Goal: Information Seeking & Learning: Learn about a topic

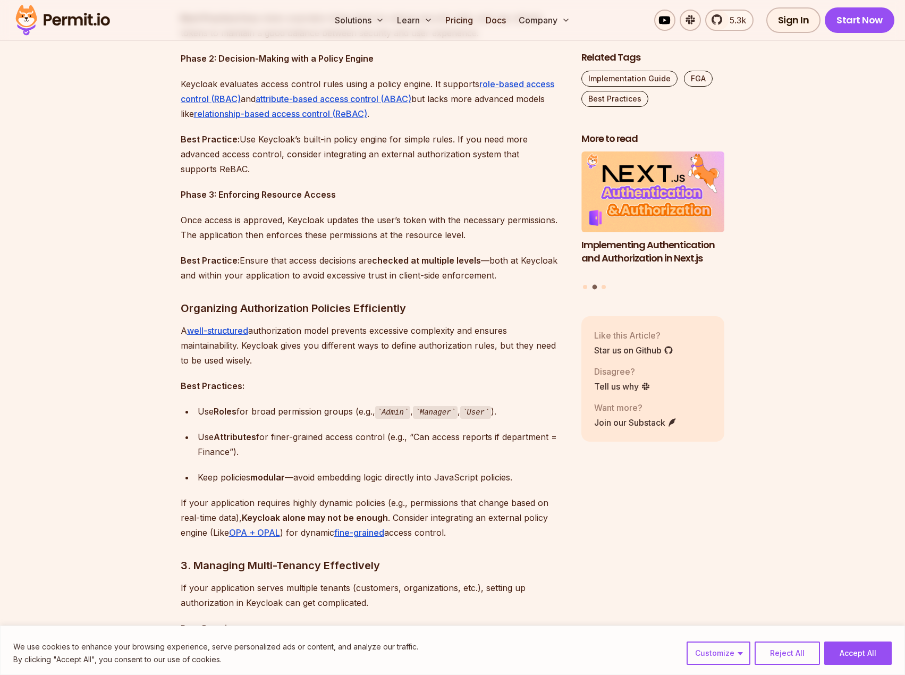
scroll to position [1116, 0]
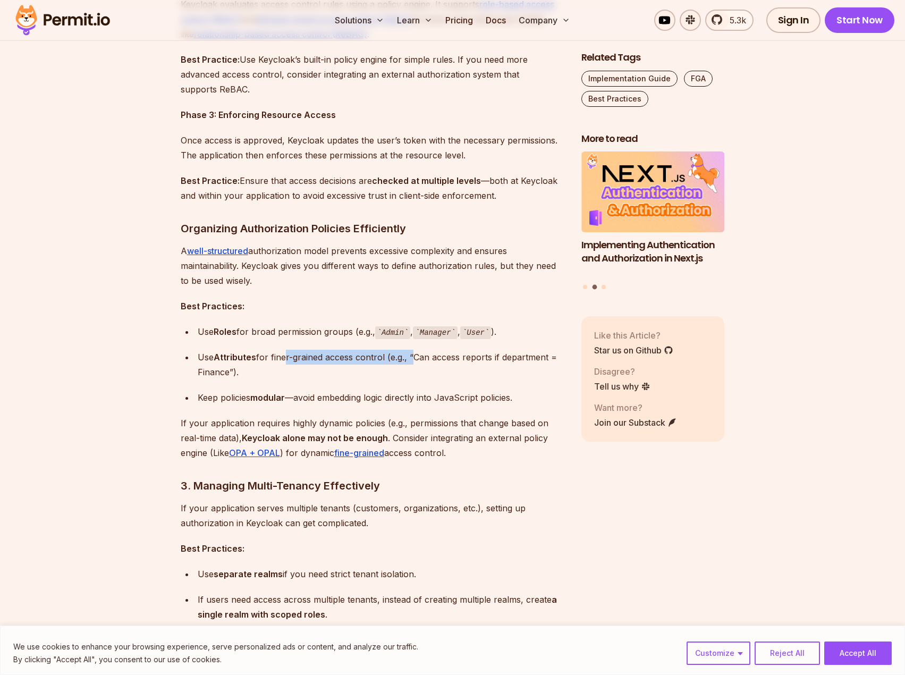
drag, startPoint x: 301, startPoint y: 353, endPoint x: 412, endPoint y: 352, distance: 111.6
click at [412, 352] on div "Use Attributes for finer-grained access control (e.g., “Can access reports if d…" at bounding box center [381, 365] width 367 height 30
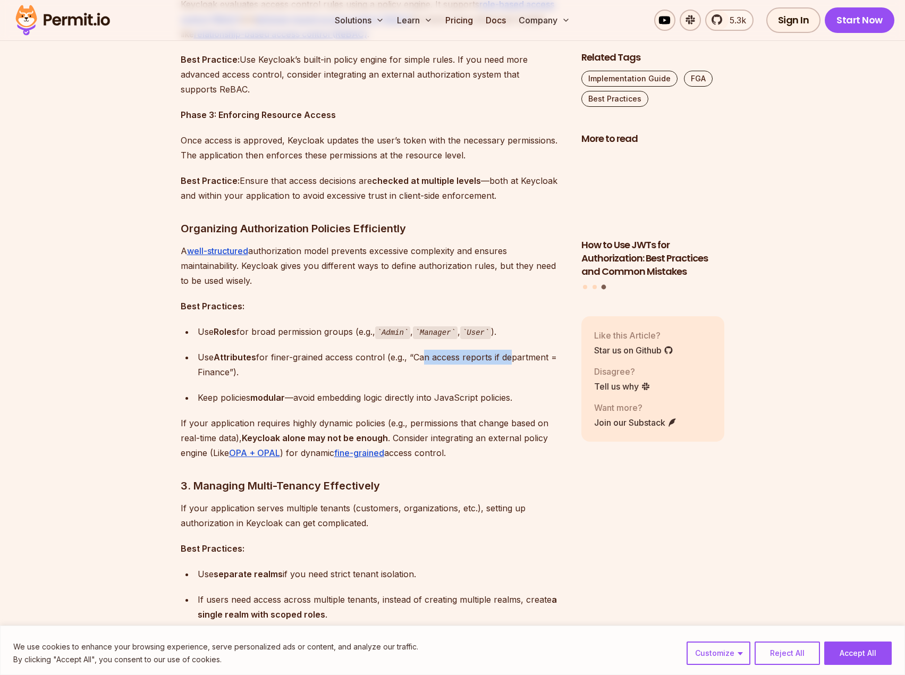
drag, startPoint x: 420, startPoint y: 353, endPoint x: 507, endPoint y: 359, distance: 86.8
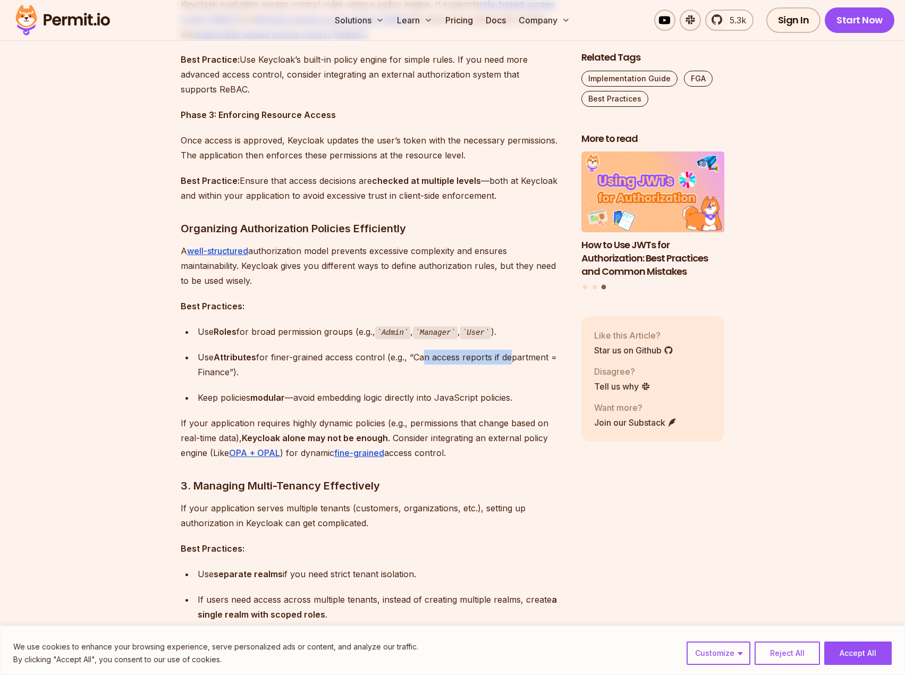
click at [507, 359] on div "Use Attributes for finer-grained access control (e.g., “Can access reports if d…" at bounding box center [381, 365] width 367 height 30
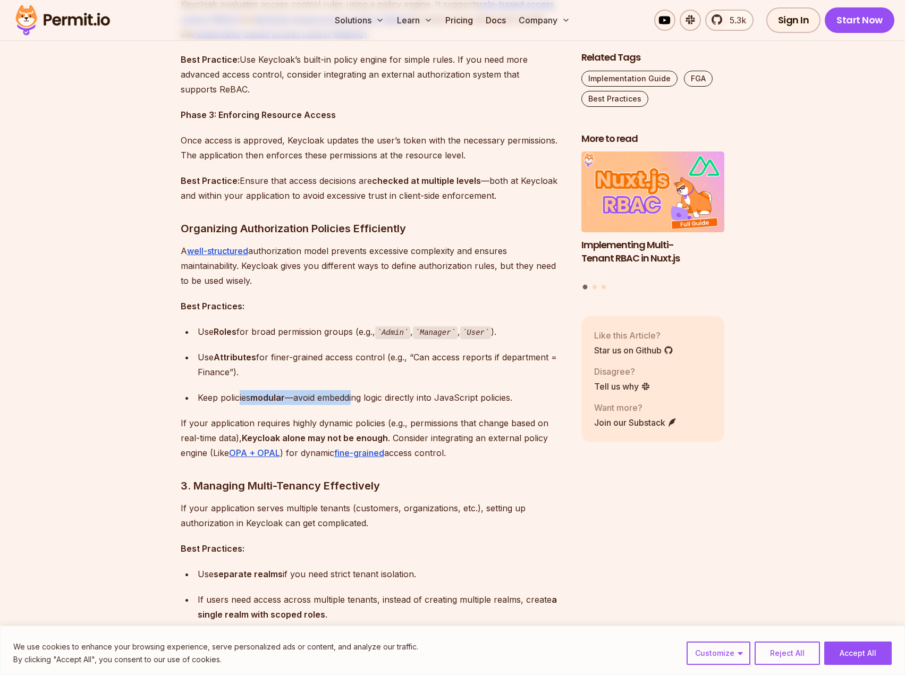
drag, startPoint x: 239, startPoint y: 399, endPoint x: 355, endPoint y: 404, distance: 117.0
click at [355, 404] on div "Keep policies modular —avoid embedding logic directly into JavaScript policies." at bounding box center [381, 397] width 367 height 15
click at [394, 394] on div "Keep policies modular —avoid embedding logic directly into JavaScript policies." at bounding box center [381, 397] width 367 height 15
drag, startPoint x: 313, startPoint y: 399, endPoint x: 527, endPoint y: 395, distance: 214.6
click at [527, 395] on div "Keep policies modular —avoid embedding logic directly into JavaScript policies." at bounding box center [381, 397] width 367 height 15
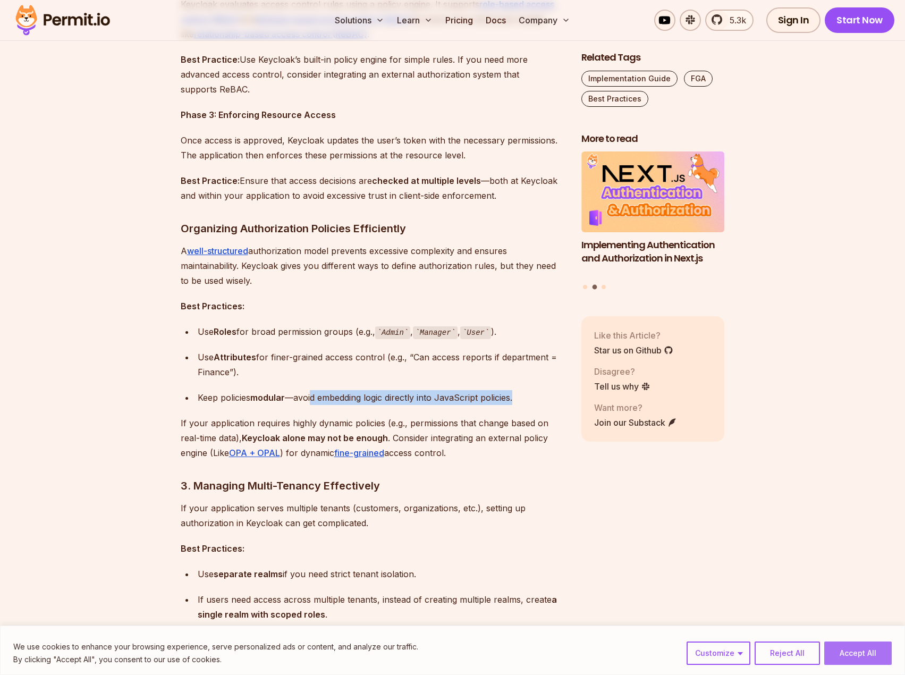
click at [855, 658] on button "Accept All" at bounding box center [857, 652] width 67 height 23
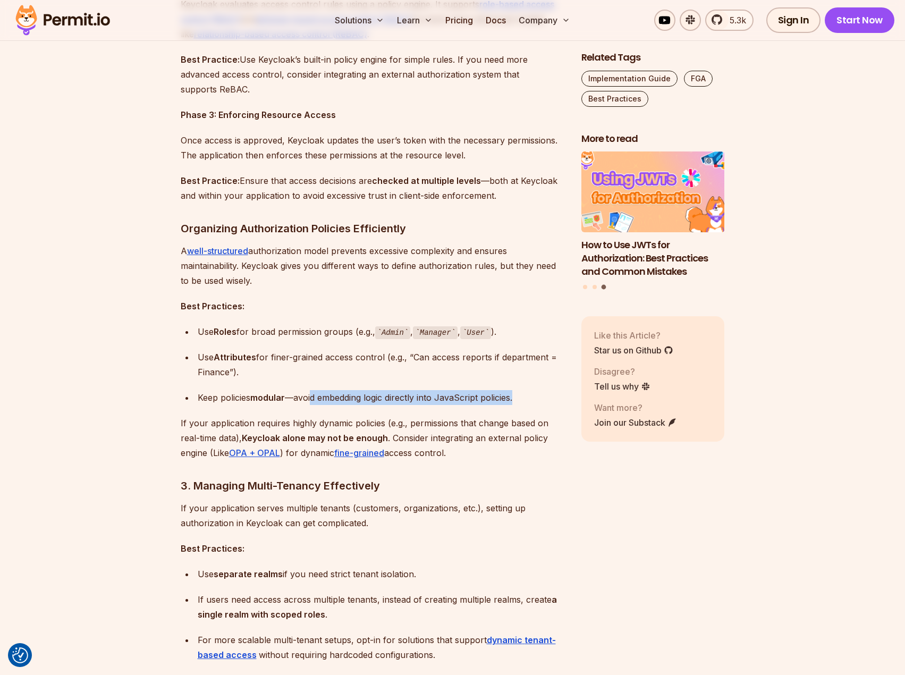
click at [628, 200] on img "3 of 3" at bounding box center [653, 192] width 158 height 89
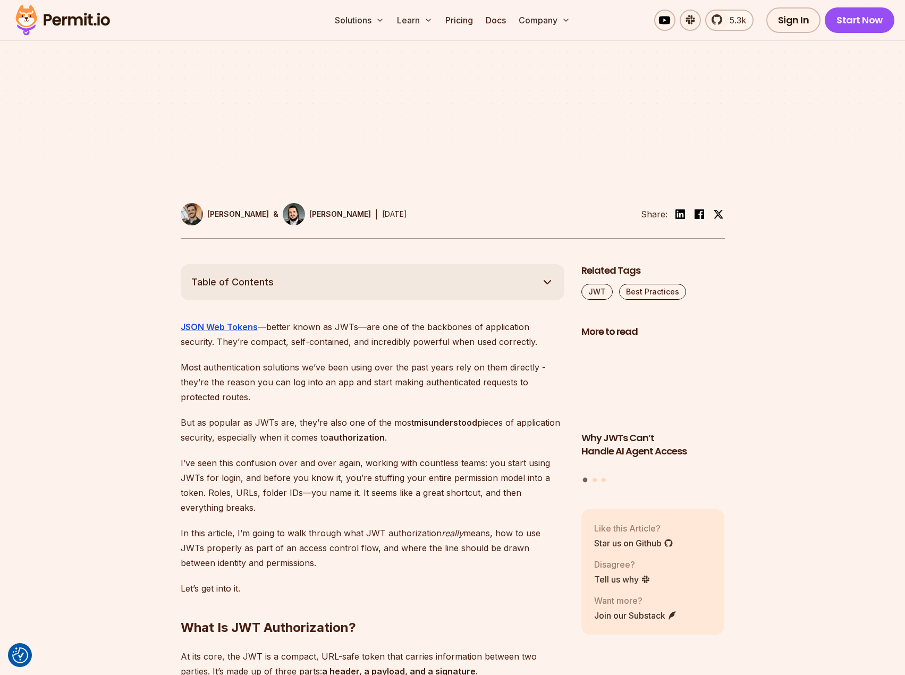
scroll to position [372, 0]
